Goal: Use online tool/utility: Use online tool/utility

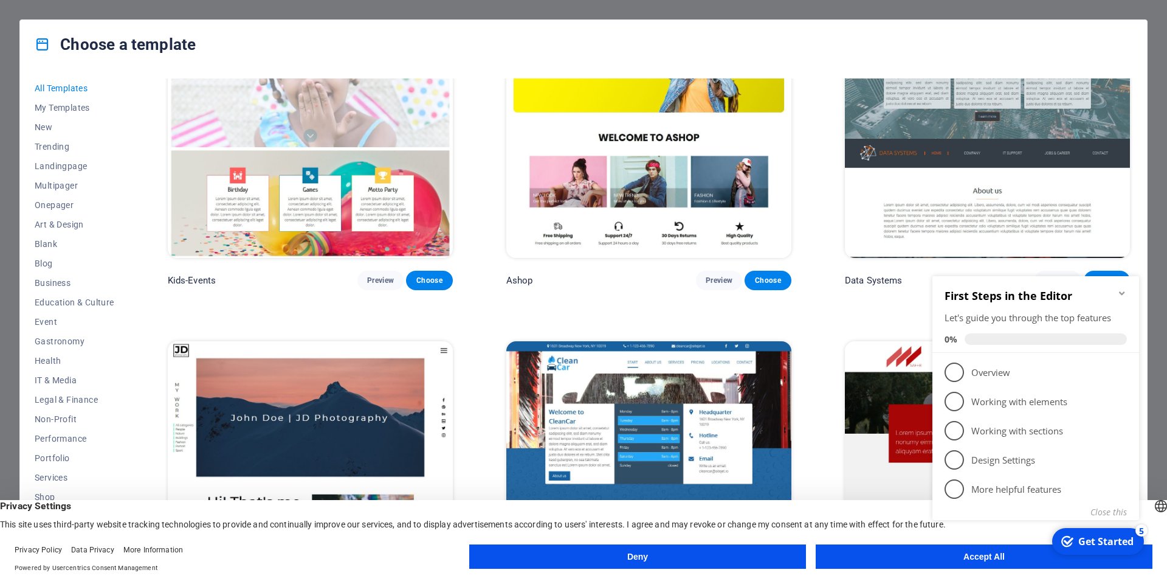
scroll to position [7058, 0]
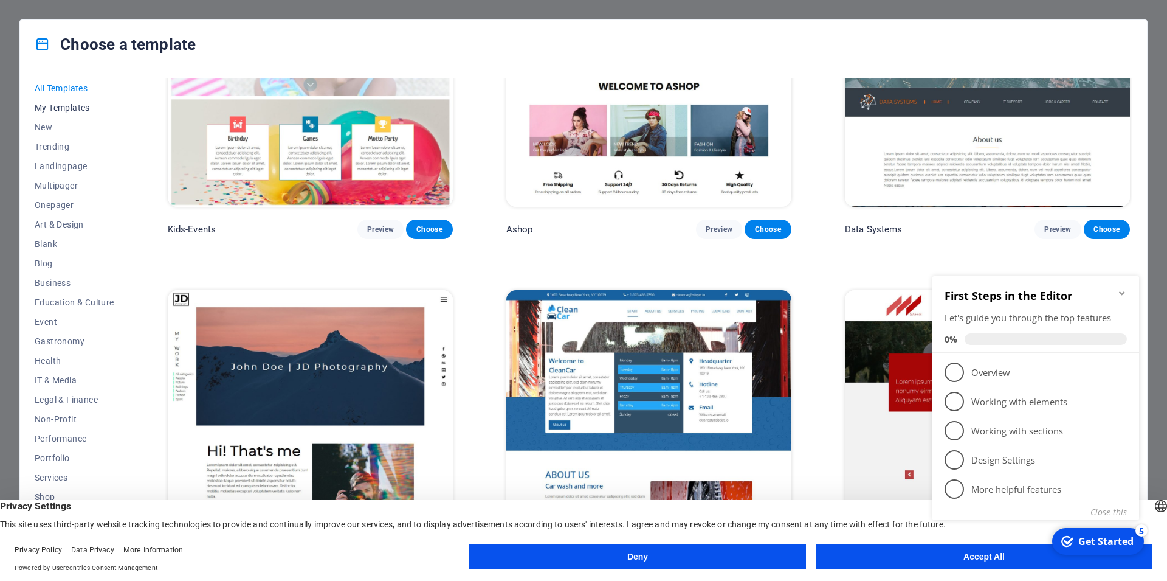
click at [69, 103] on span "My Templates" at bounding box center [75, 108] width 80 height 10
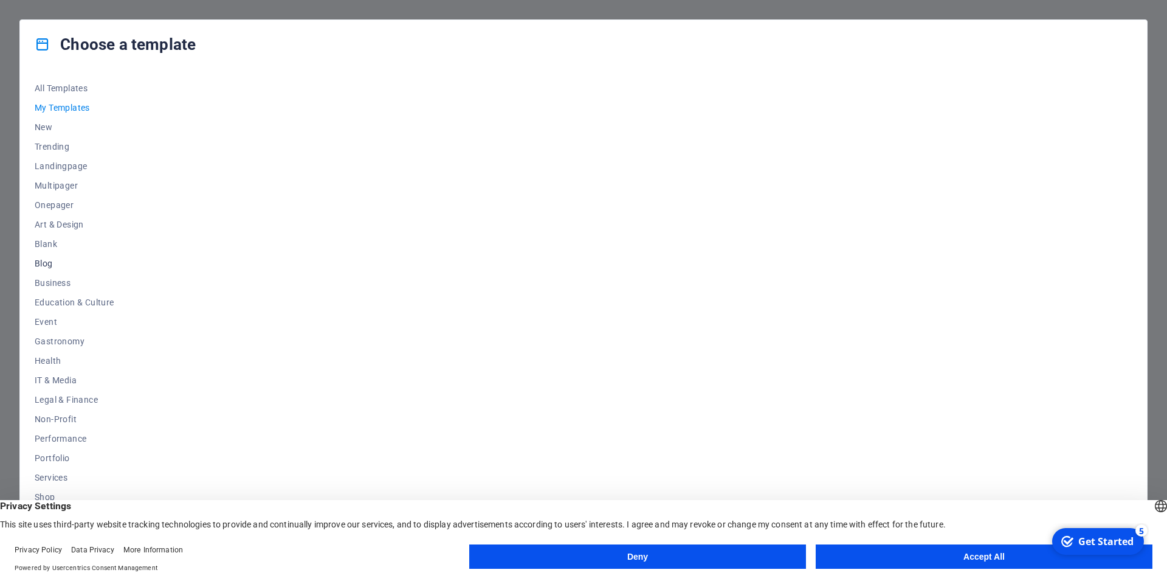
scroll to position [38, 0]
click at [43, 460] on span "Shop" at bounding box center [75, 458] width 80 height 10
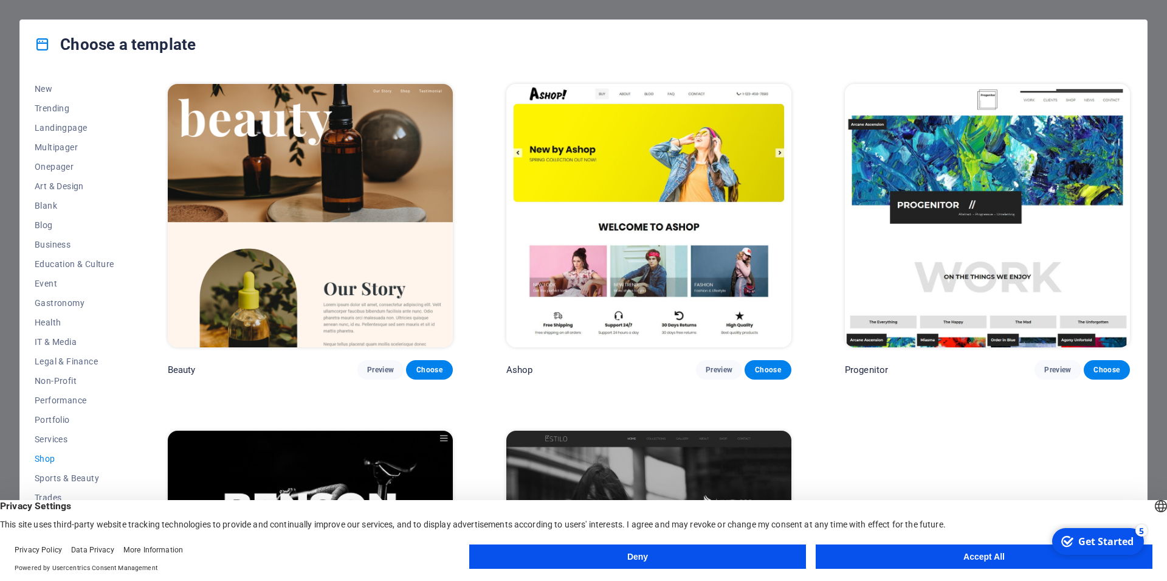
scroll to position [734, 0]
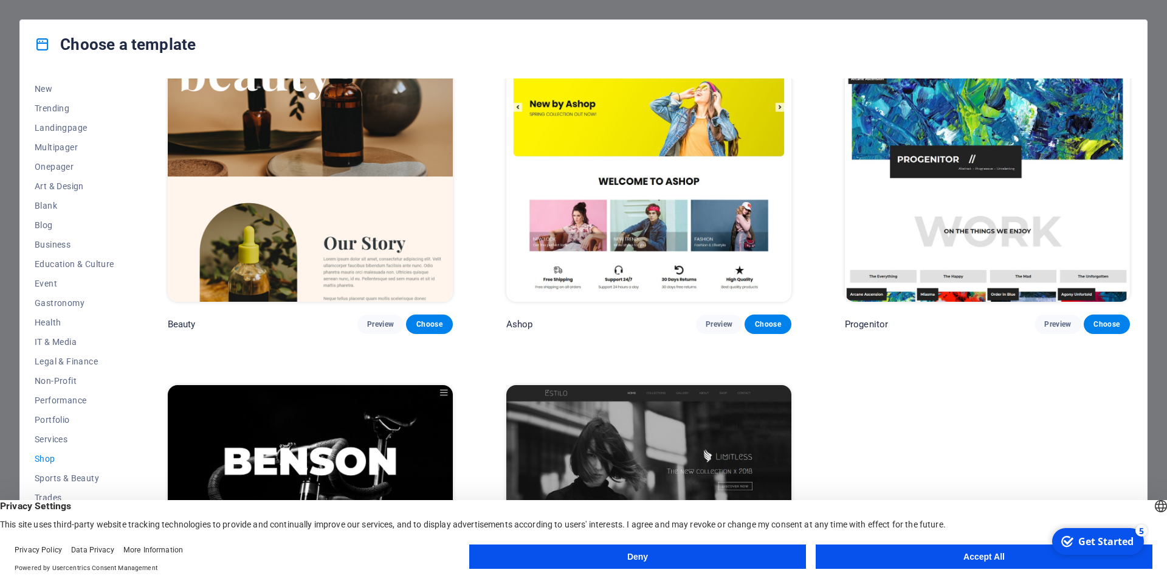
click at [702, 201] on img at bounding box center [648, 169] width 285 height 263
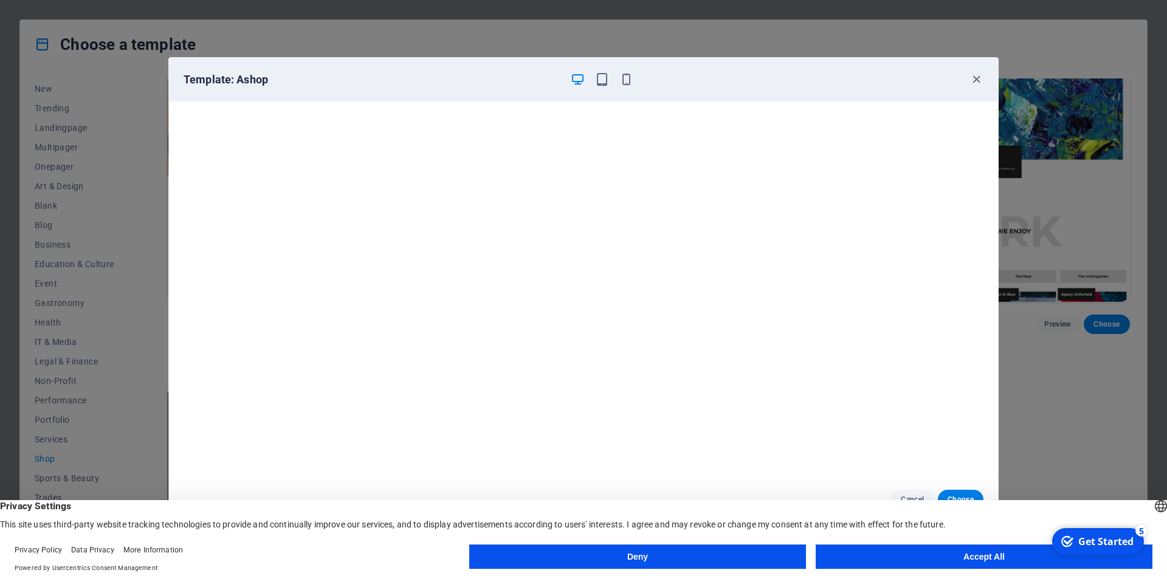
scroll to position [2, 0]
click at [977, 79] on icon "button" at bounding box center [977, 79] width 14 height 14
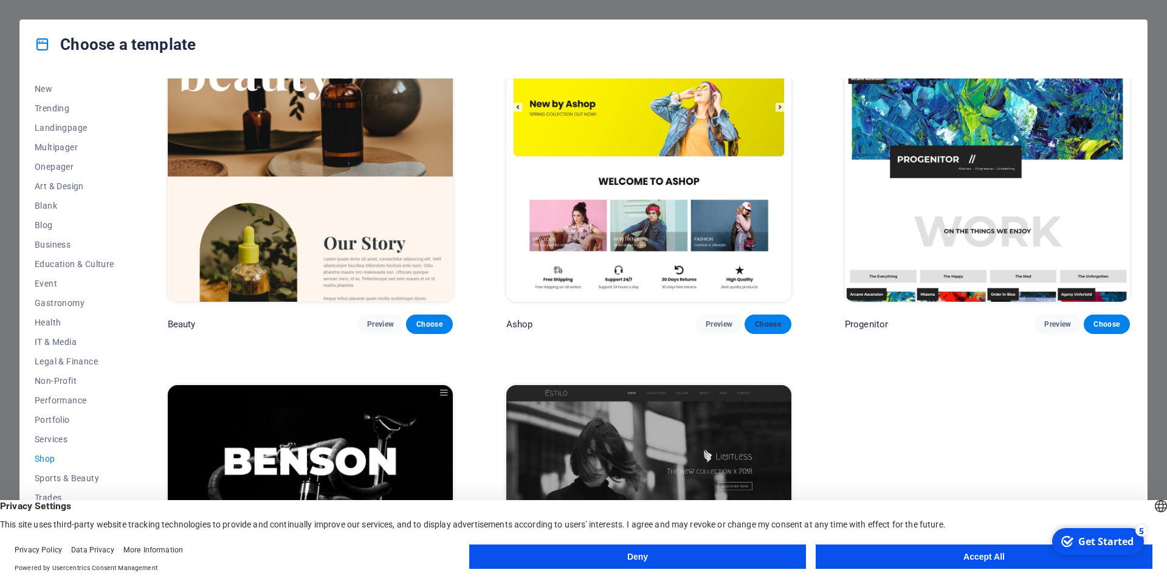
click at [768, 319] on span "Choose" at bounding box center [767, 324] width 27 height 10
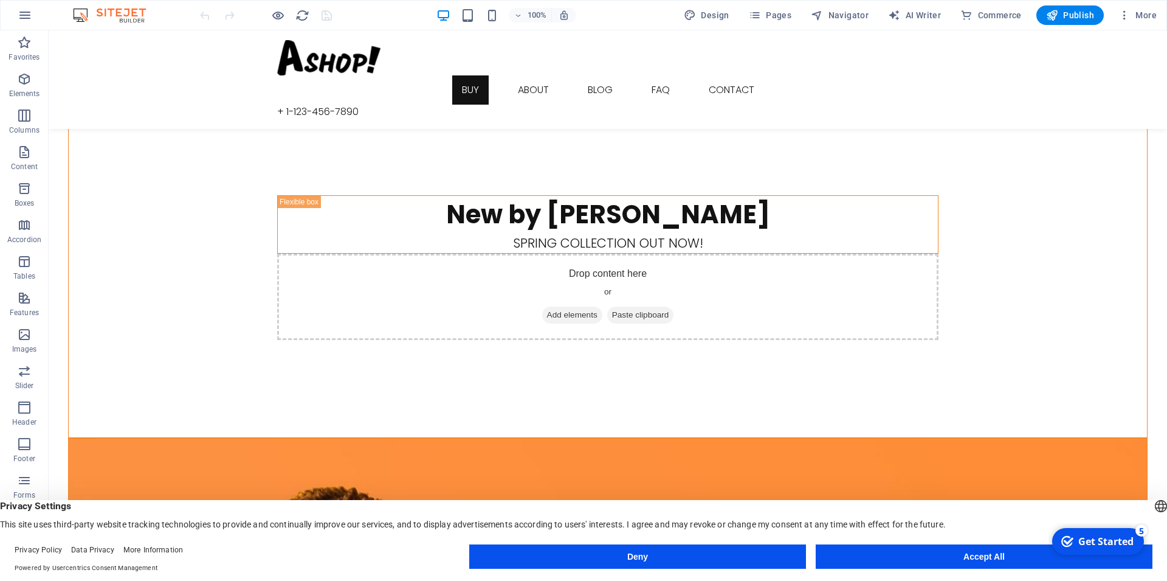
scroll to position [187, 0]
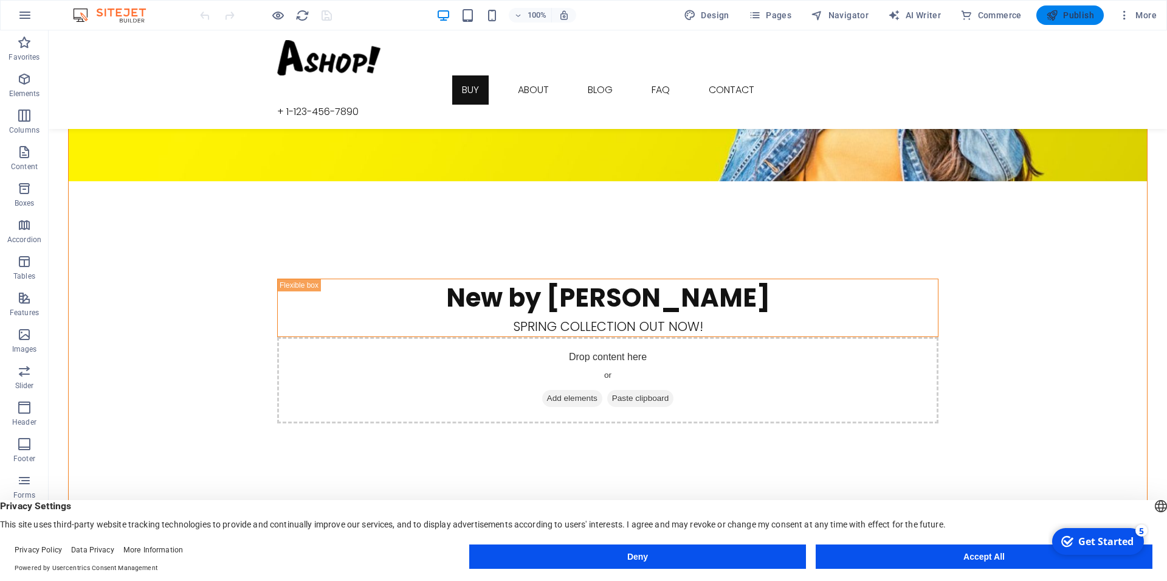
click at [1079, 18] on span "Publish" at bounding box center [1070, 15] width 48 height 12
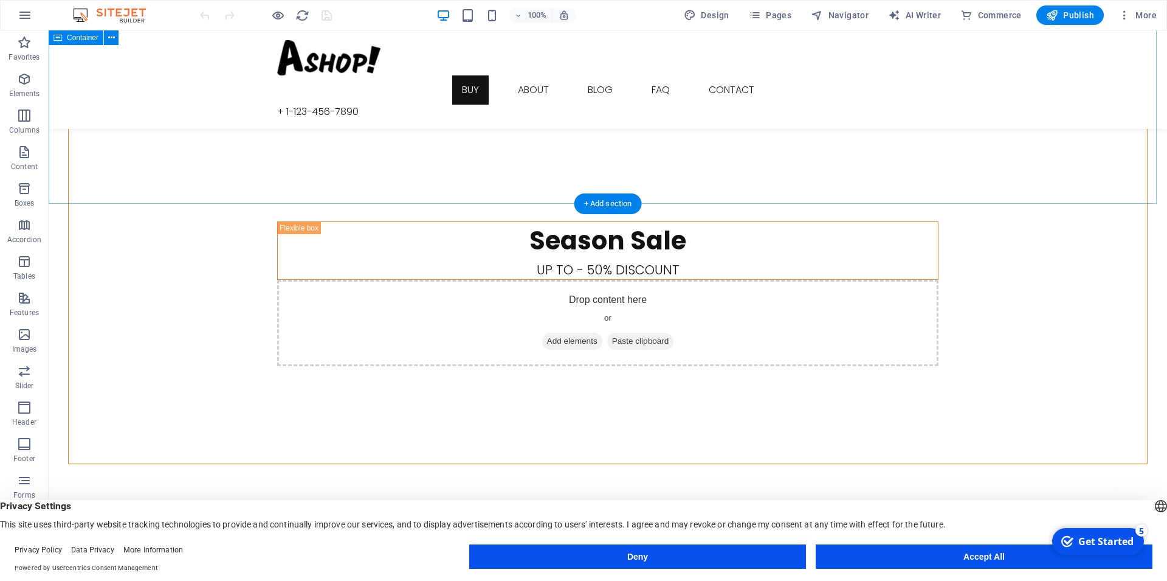
scroll to position [1675, 0]
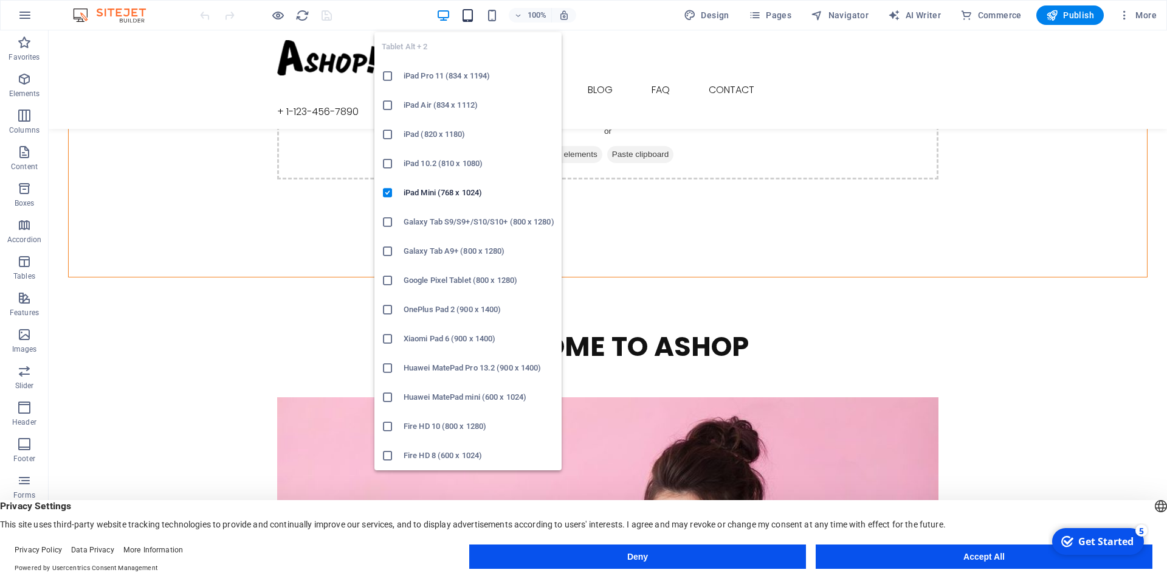
click at [473, 21] on icon "button" at bounding box center [468, 16] width 14 height 14
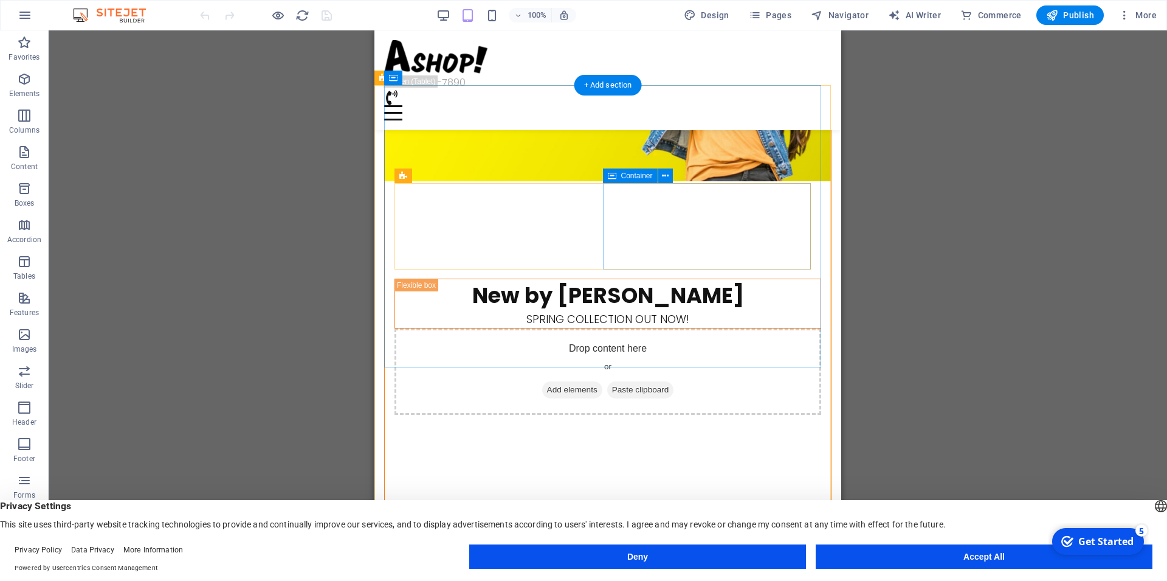
scroll to position [0, 0]
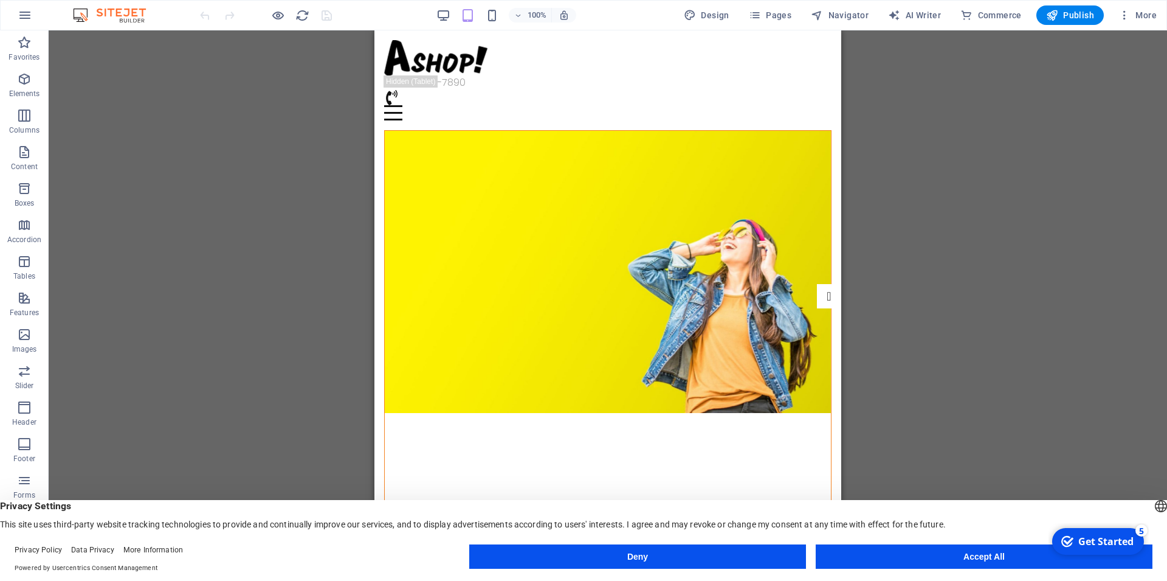
click at [1027, 562] on button "Accept All" at bounding box center [984, 556] width 337 height 24
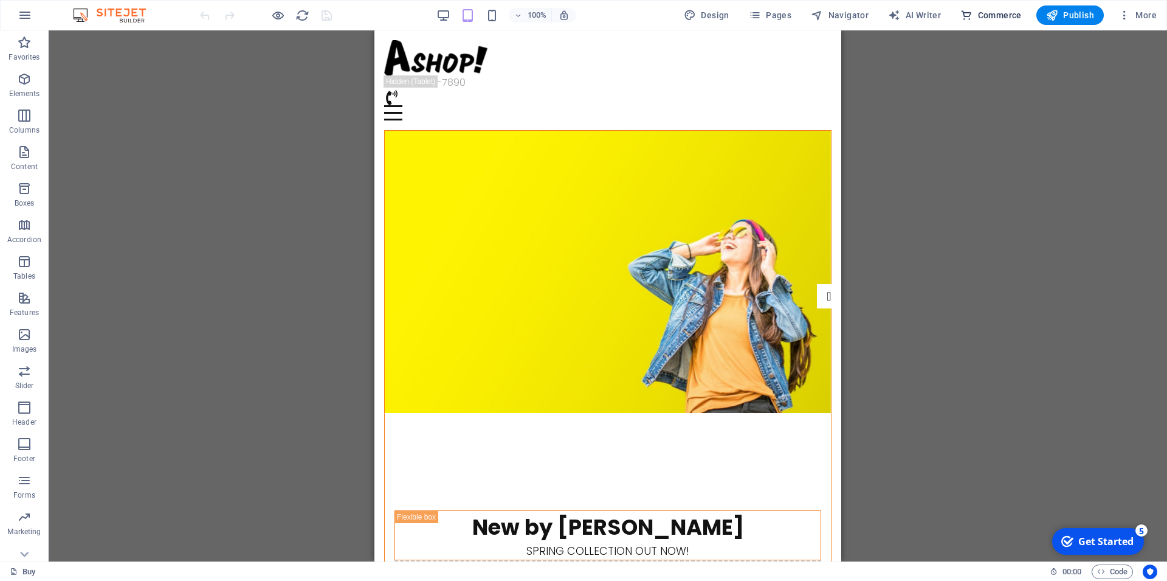
click at [995, 14] on span "Commerce" at bounding box center [990, 15] width 61 height 12
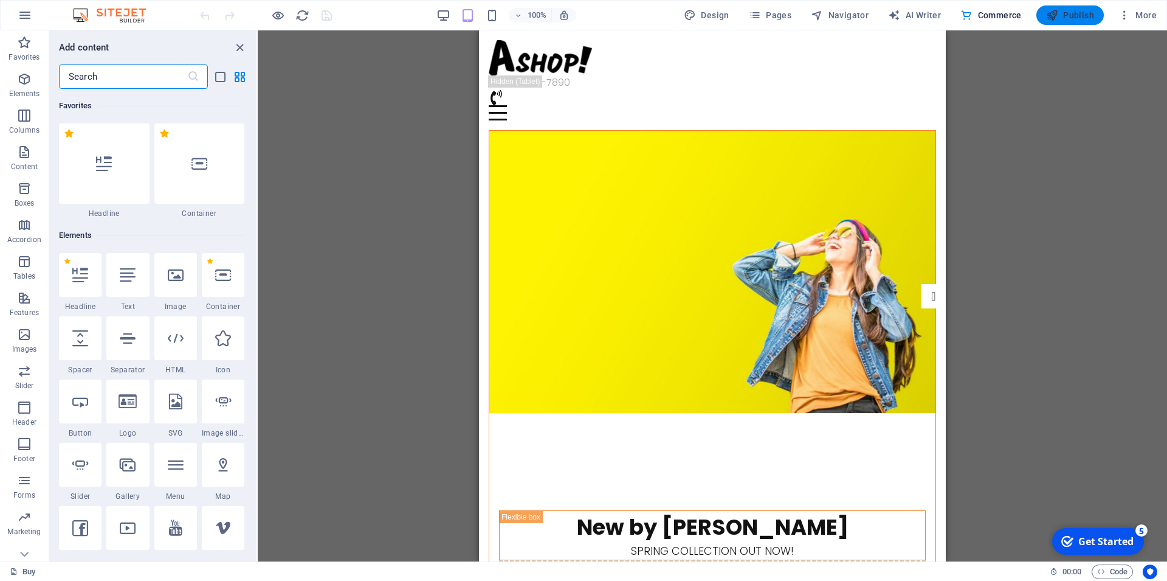
scroll to position [11715, 0]
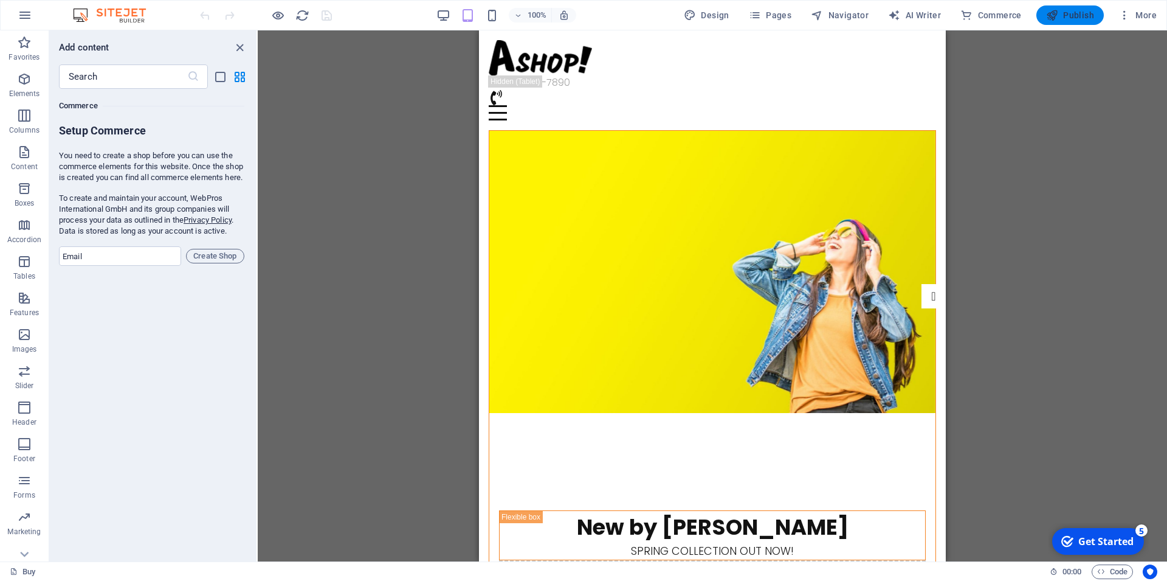
click at [1070, 16] on span "Publish" at bounding box center [1070, 15] width 48 height 12
